Goal: Information Seeking & Learning: Understand process/instructions

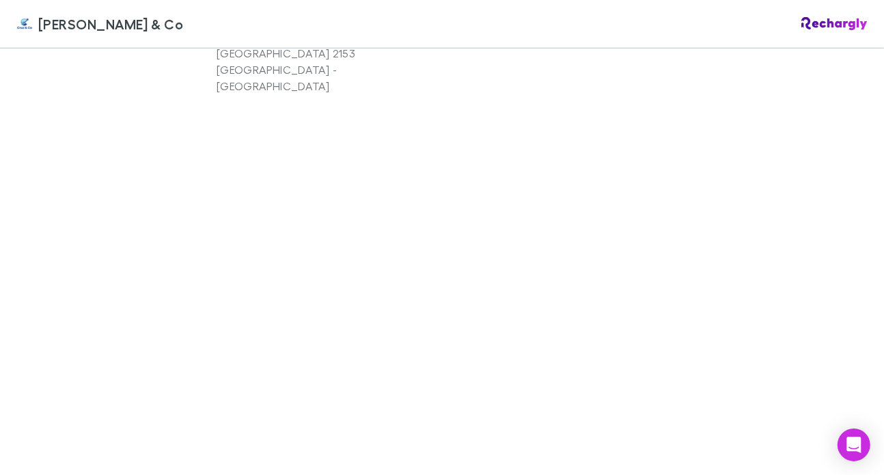
scroll to position [948, 0]
